Goal: Transaction & Acquisition: Purchase product/service

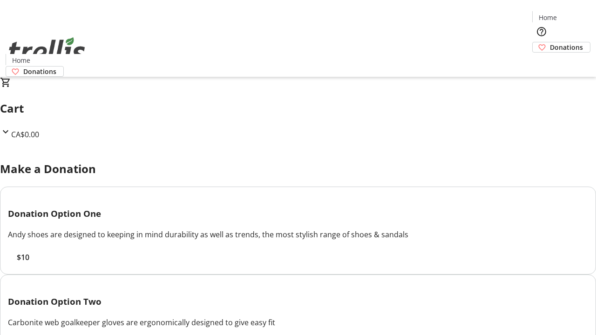
click at [29, 263] on span "$10" at bounding box center [23, 257] width 13 height 11
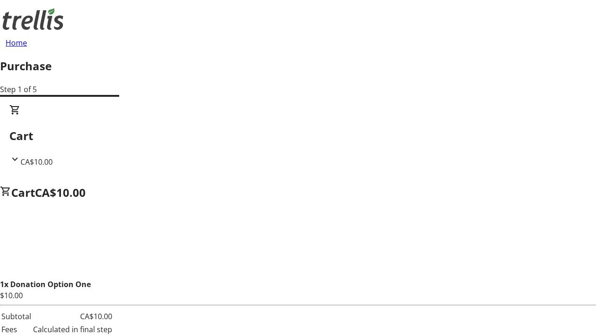
select select "BC"
select select "CA"
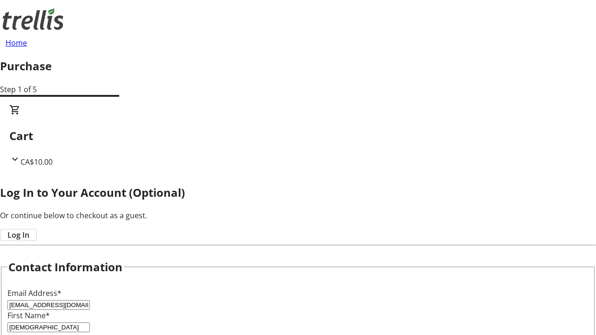
scroll to position [224, 0]
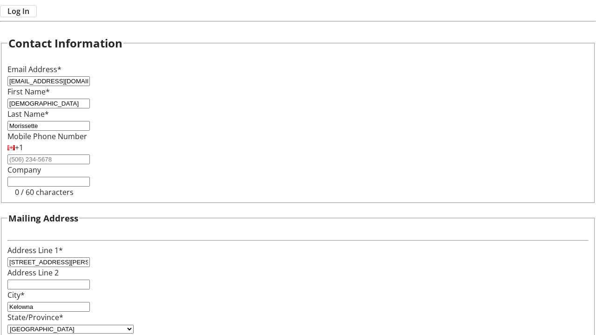
type input "V1Y 0C2"
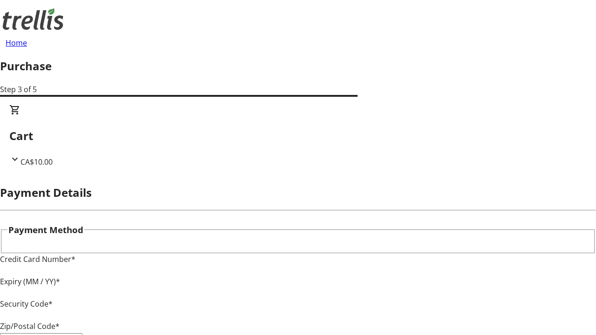
type input "V1Y 0C2"
